Goal: Information Seeking & Learning: Learn about a topic

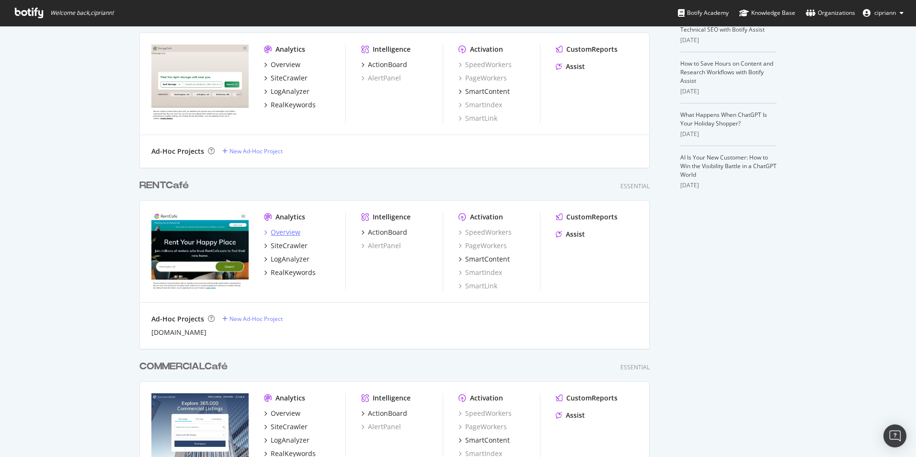
scroll to position [240, 0]
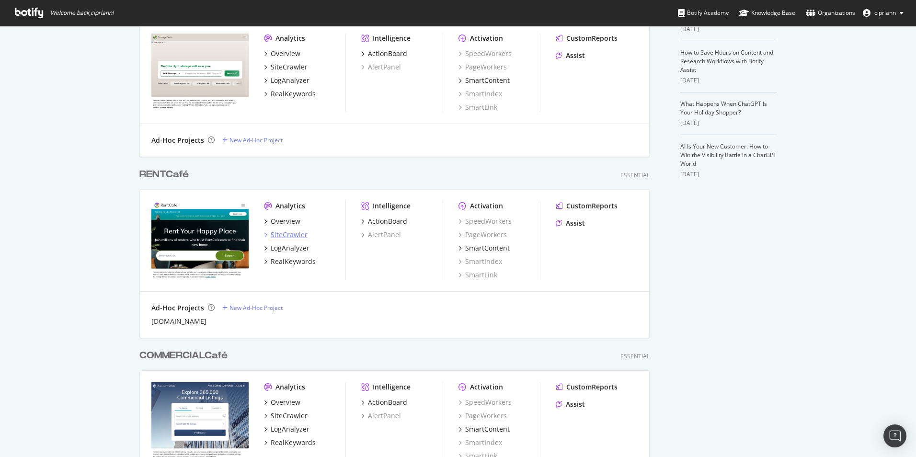
click at [280, 232] on div "SiteCrawler" at bounding box center [289, 235] width 37 height 10
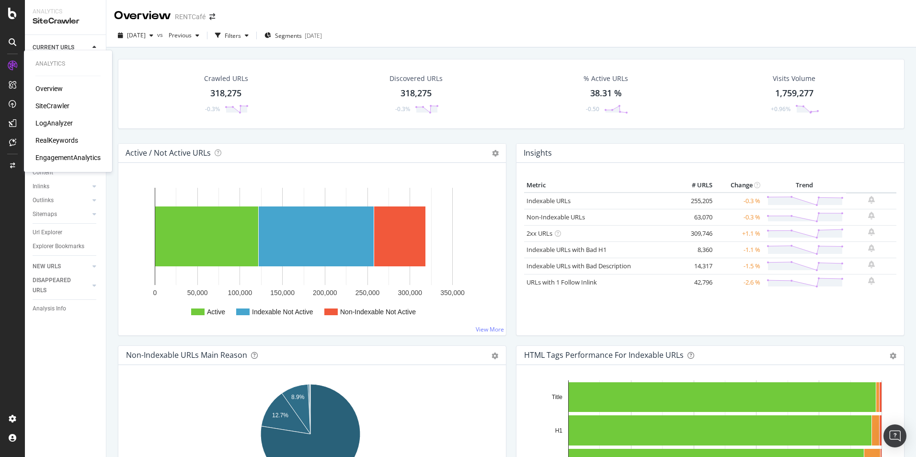
click at [60, 141] on div "RealKeywords" at bounding box center [56, 141] width 43 height 10
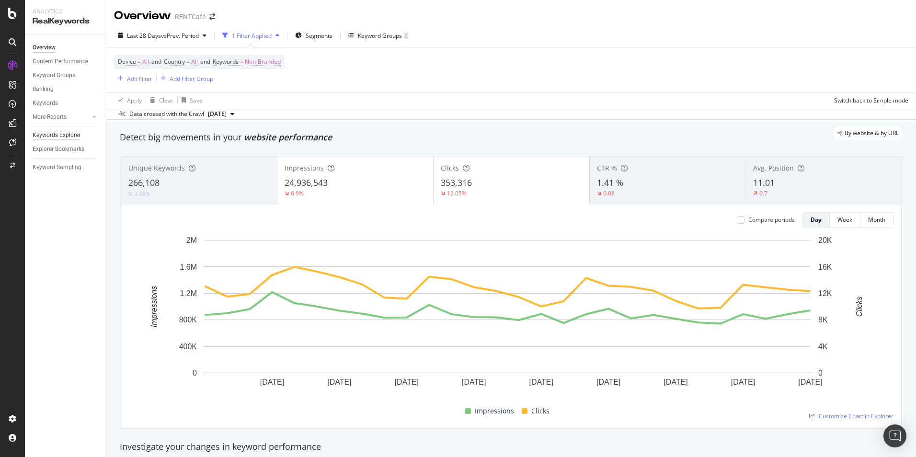
click at [56, 135] on div "Keywords Explorer" at bounding box center [57, 135] width 48 height 10
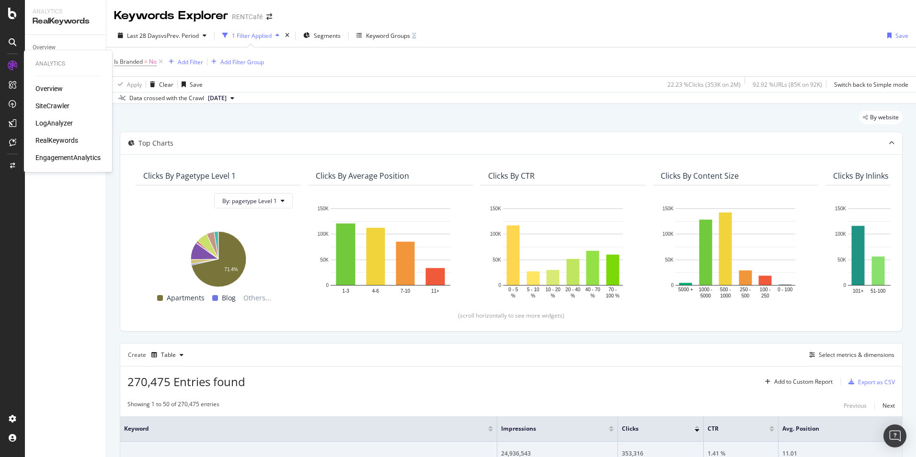
click at [53, 106] on div "SiteCrawler" at bounding box center [52, 106] width 34 height 10
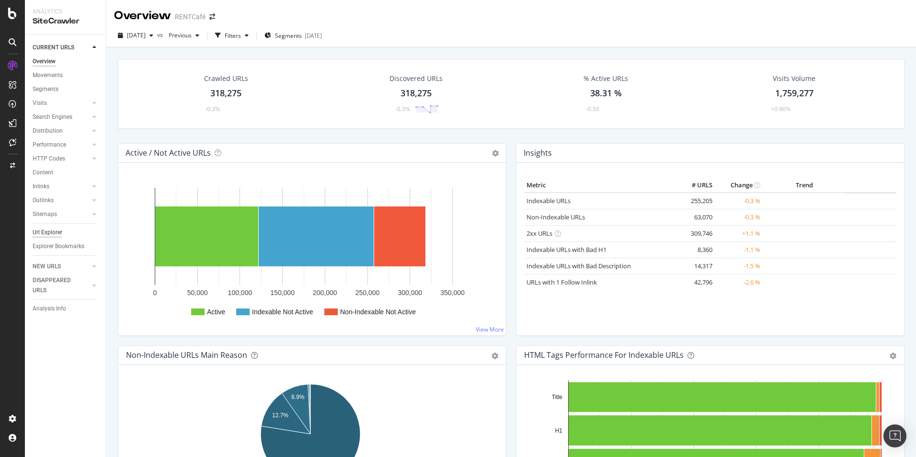
click at [46, 233] on div "Url Explorer" at bounding box center [48, 233] width 30 height 10
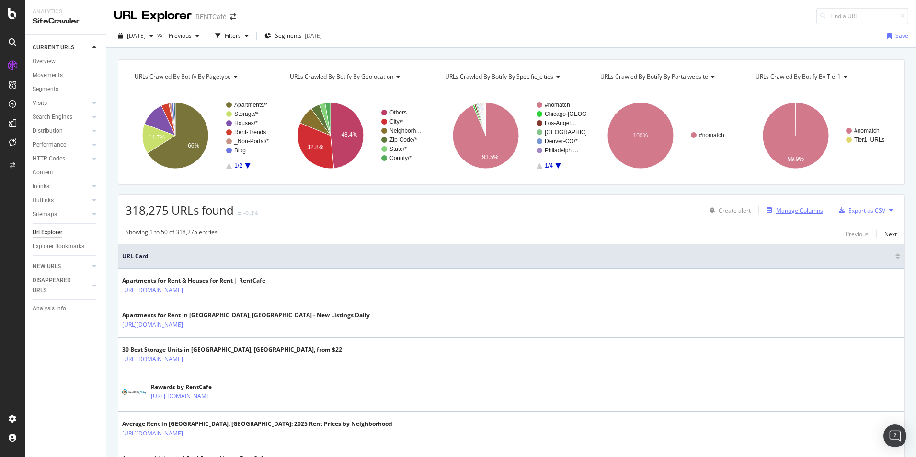
click at [785, 213] on div "Manage Columns" at bounding box center [799, 211] width 47 height 8
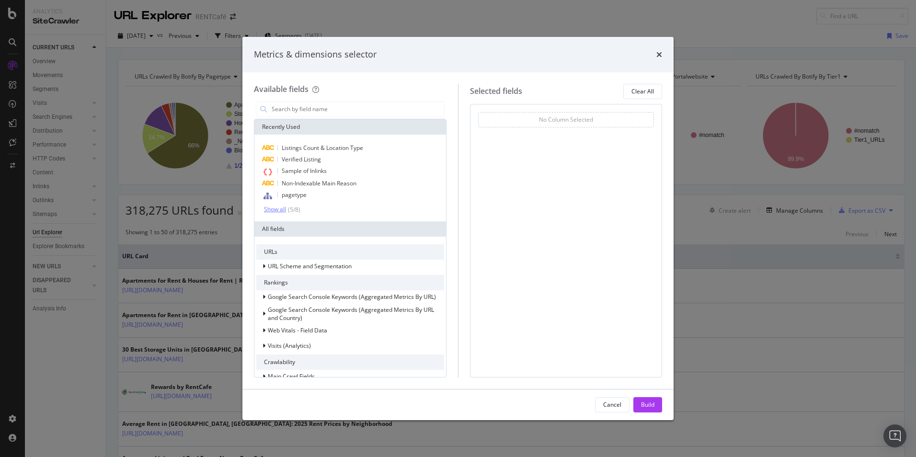
click at [278, 208] on div "Show all" at bounding box center [275, 209] width 22 height 7
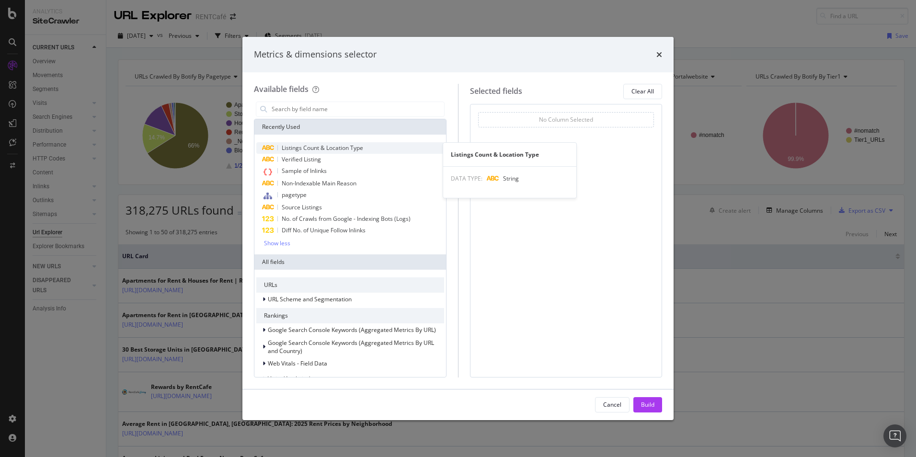
click at [336, 144] on span "Listings Count & Location Type" at bounding box center [322, 148] width 81 height 8
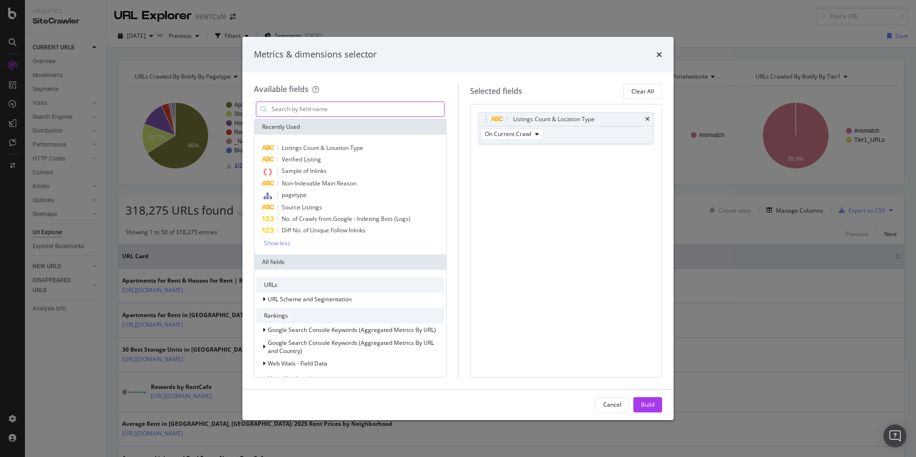
click at [321, 110] on input "modal" at bounding box center [357, 109] width 173 height 14
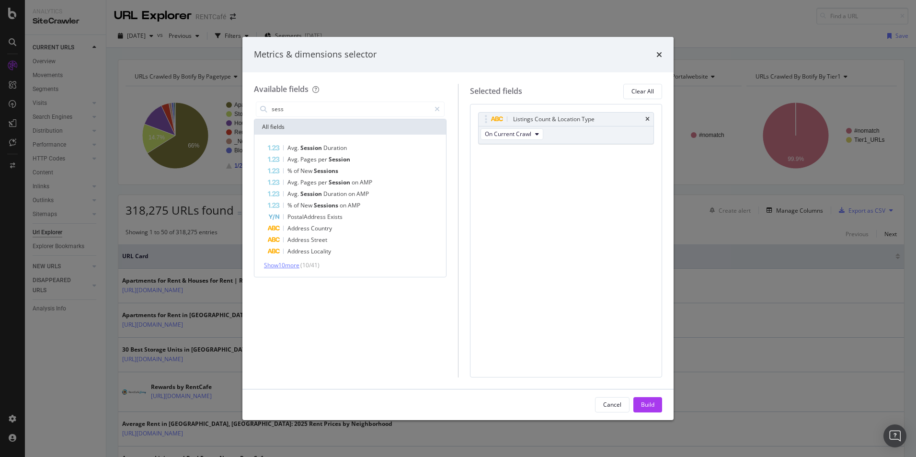
click at [285, 264] on span "Show 10 more" at bounding box center [281, 265] width 35 height 8
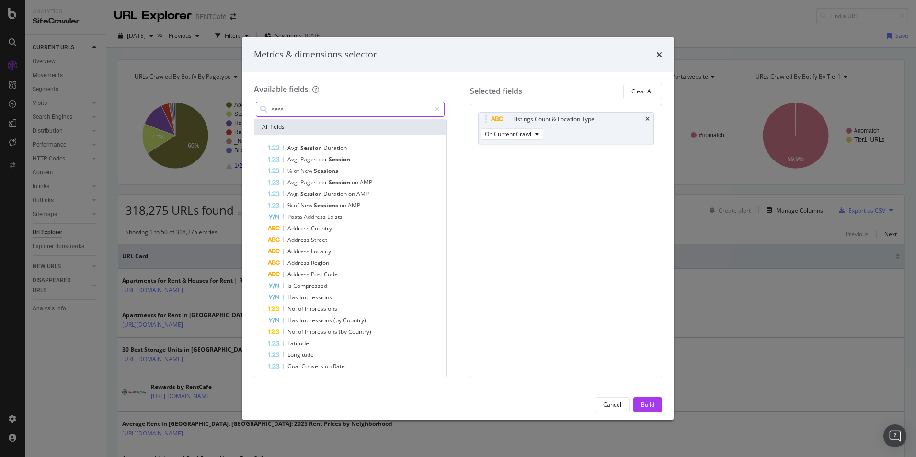
click at [305, 112] on input "sess" at bounding box center [351, 109] width 160 height 14
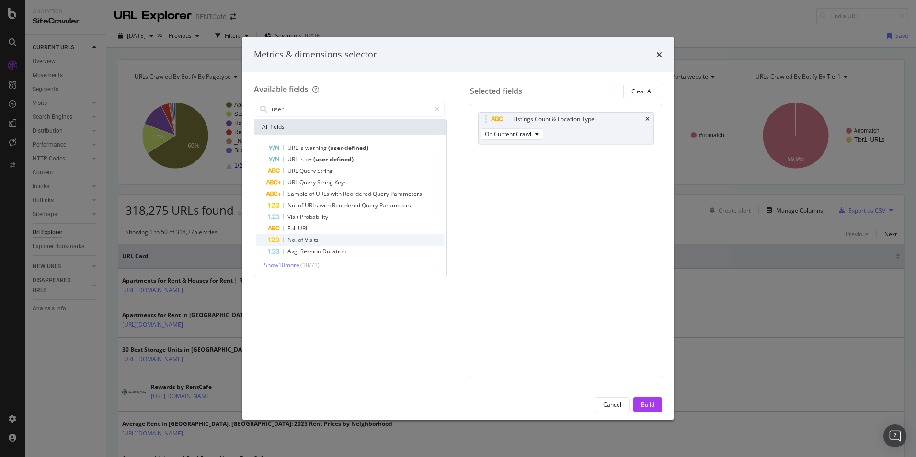
click at [316, 240] on span "Visits" at bounding box center [312, 240] width 14 height 8
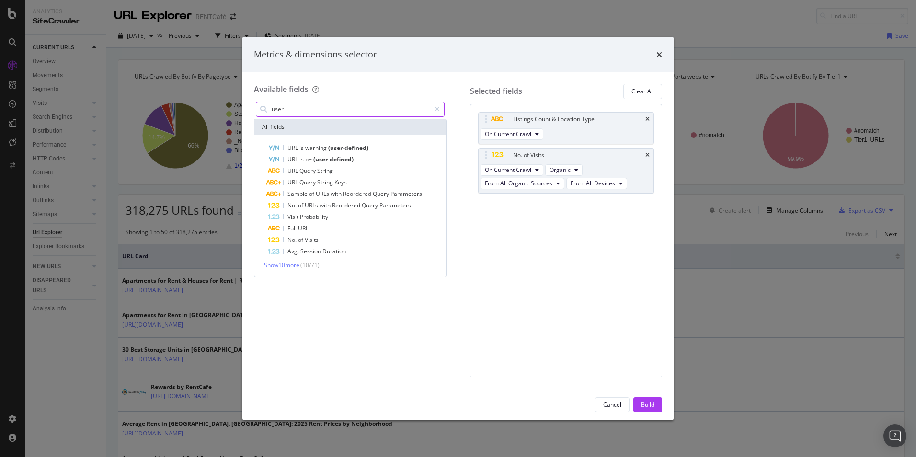
click at [290, 109] on input "user" at bounding box center [351, 109] width 160 height 14
drag, startPoint x: 288, startPoint y: 111, endPoint x: 265, endPoint y: 109, distance: 23.1
click at [266, 109] on div "visits" at bounding box center [350, 109] width 189 height 15
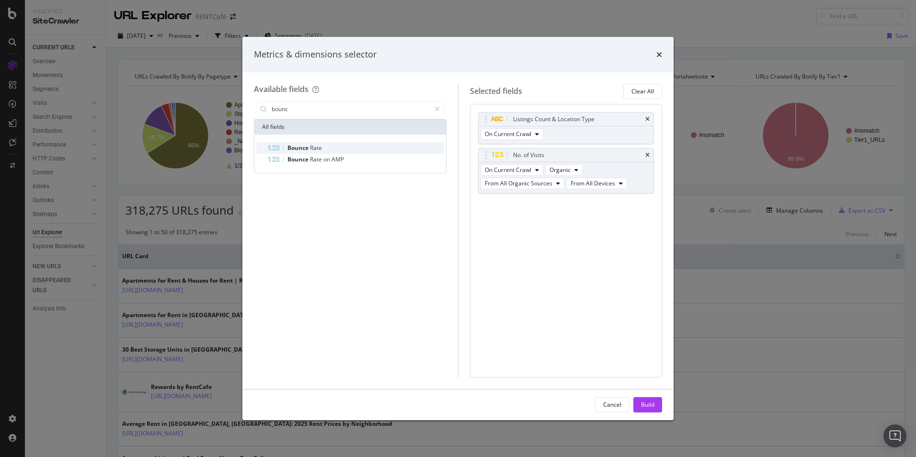
click at [315, 144] on span "Rate" at bounding box center [316, 148] width 12 height 8
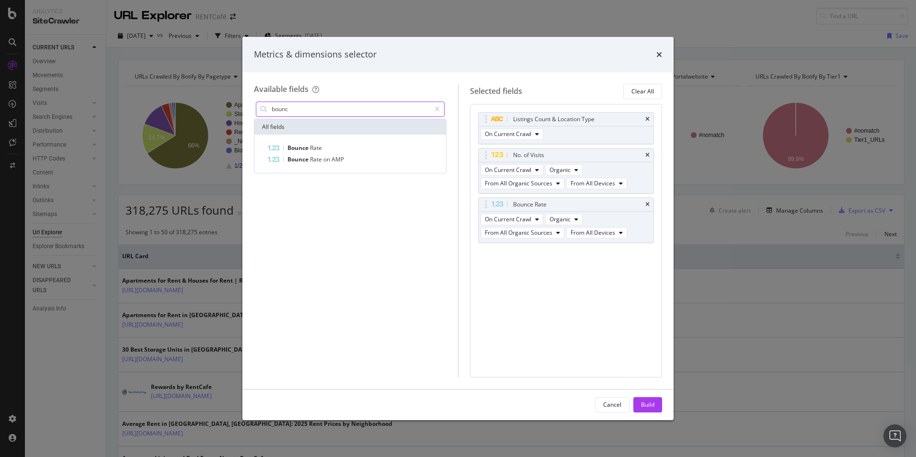
click at [316, 107] on input "bounc" at bounding box center [351, 109] width 160 height 14
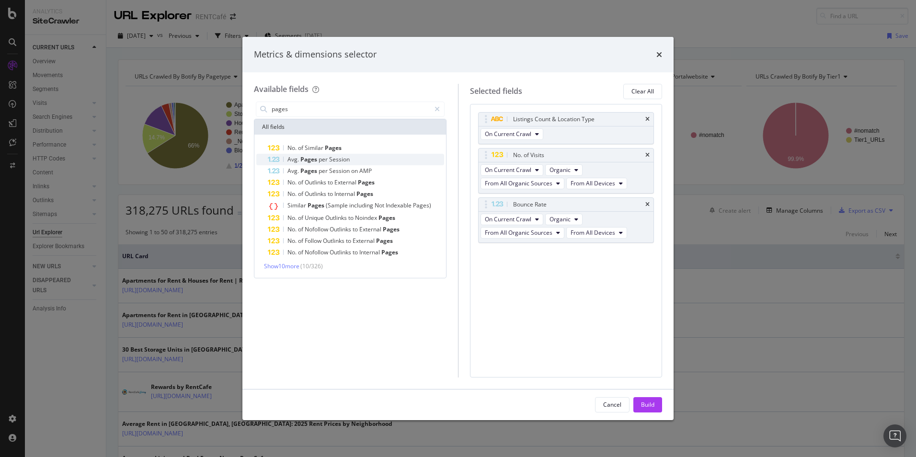
click at [318, 163] on div "Avg. Pages per Session" at bounding box center [356, 160] width 176 height 12
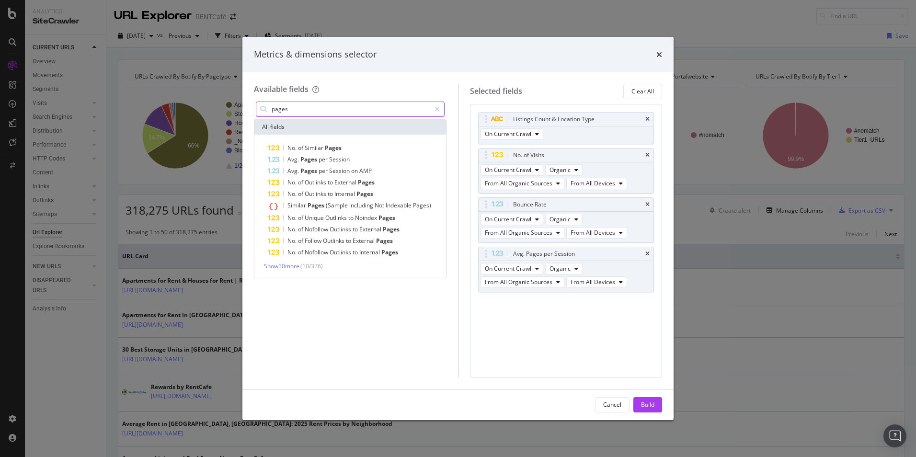
click at [302, 110] on input "pages" at bounding box center [351, 109] width 160 height 14
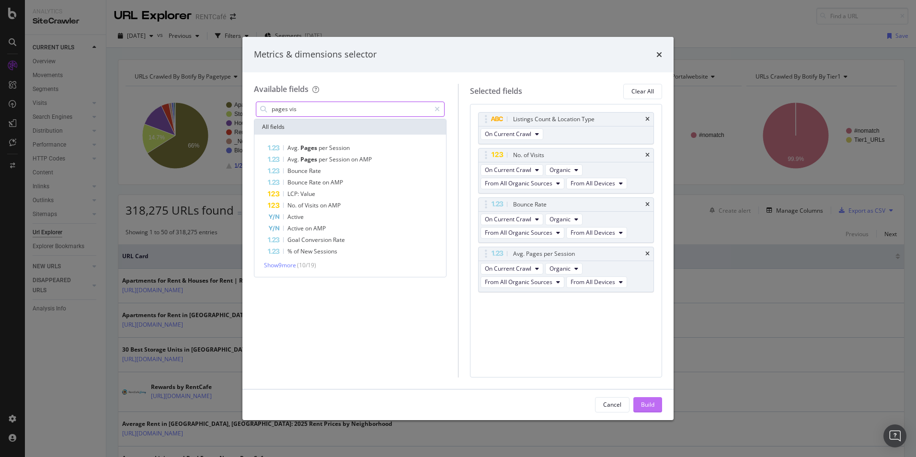
type input "pages vis"
click at [646, 402] on div "Build" at bounding box center [647, 405] width 13 height 8
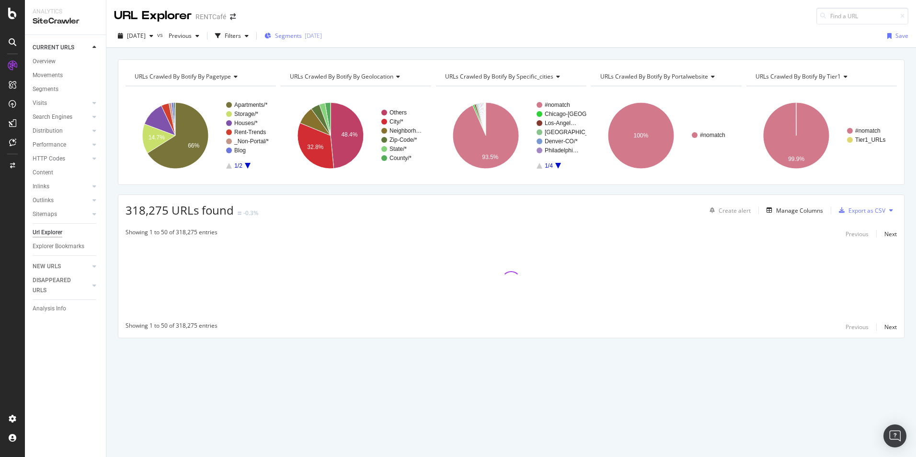
click at [302, 34] on span "Segments" at bounding box center [288, 36] width 27 height 8
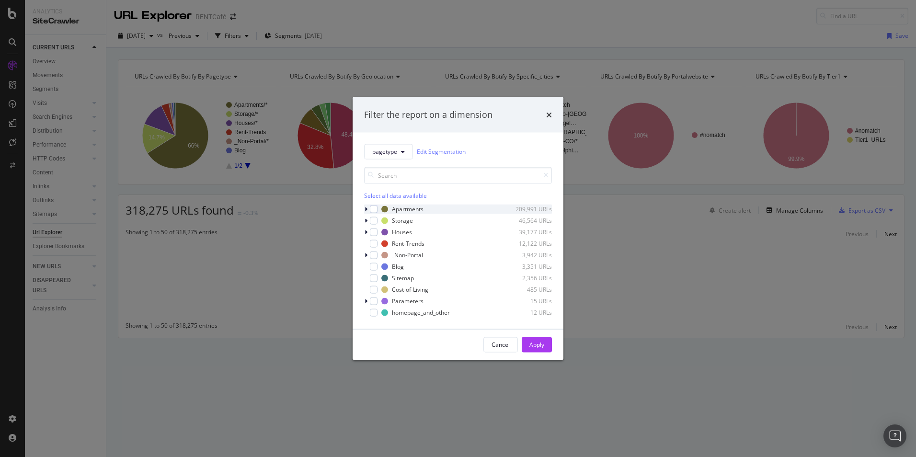
click at [366, 209] on icon "modal" at bounding box center [366, 209] width 3 height 6
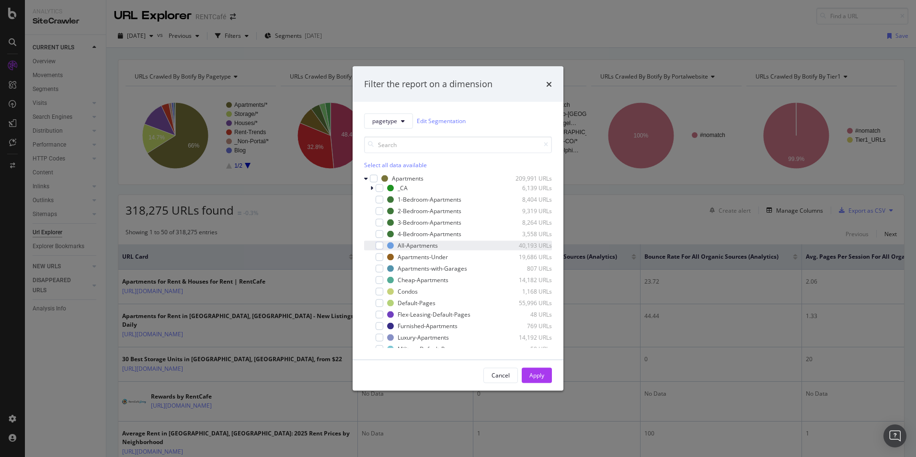
click at [402, 241] on div "All-Apartments 40,193 URLs" at bounding box center [458, 246] width 188 height 10
click at [543, 370] on div "Apply" at bounding box center [537, 375] width 15 height 14
